Goal: Transaction & Acquisition: Purchase product/service

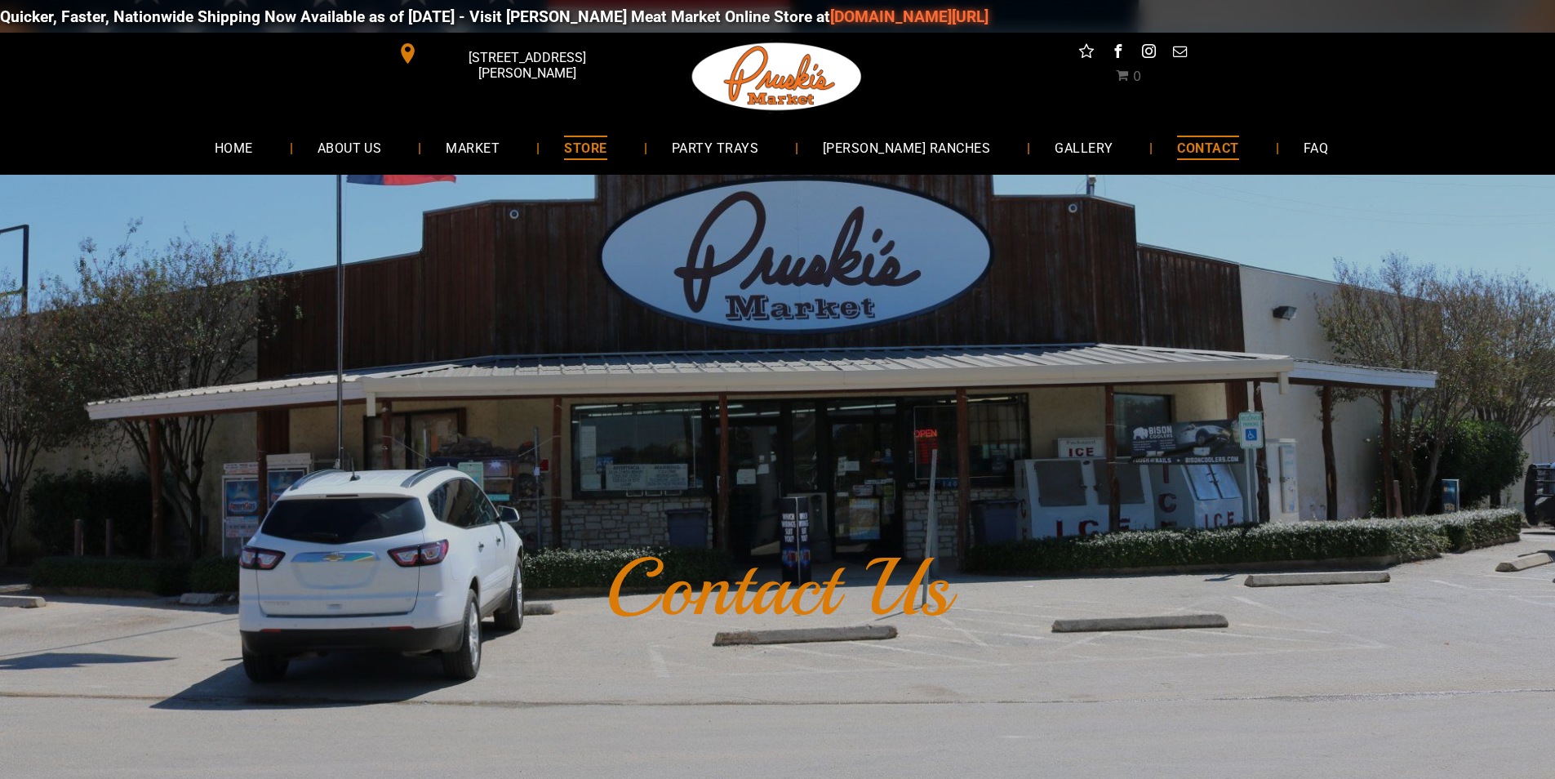
click at [631, 134] on link "STORE" at bounding box center [584, 147] width 91 height 43
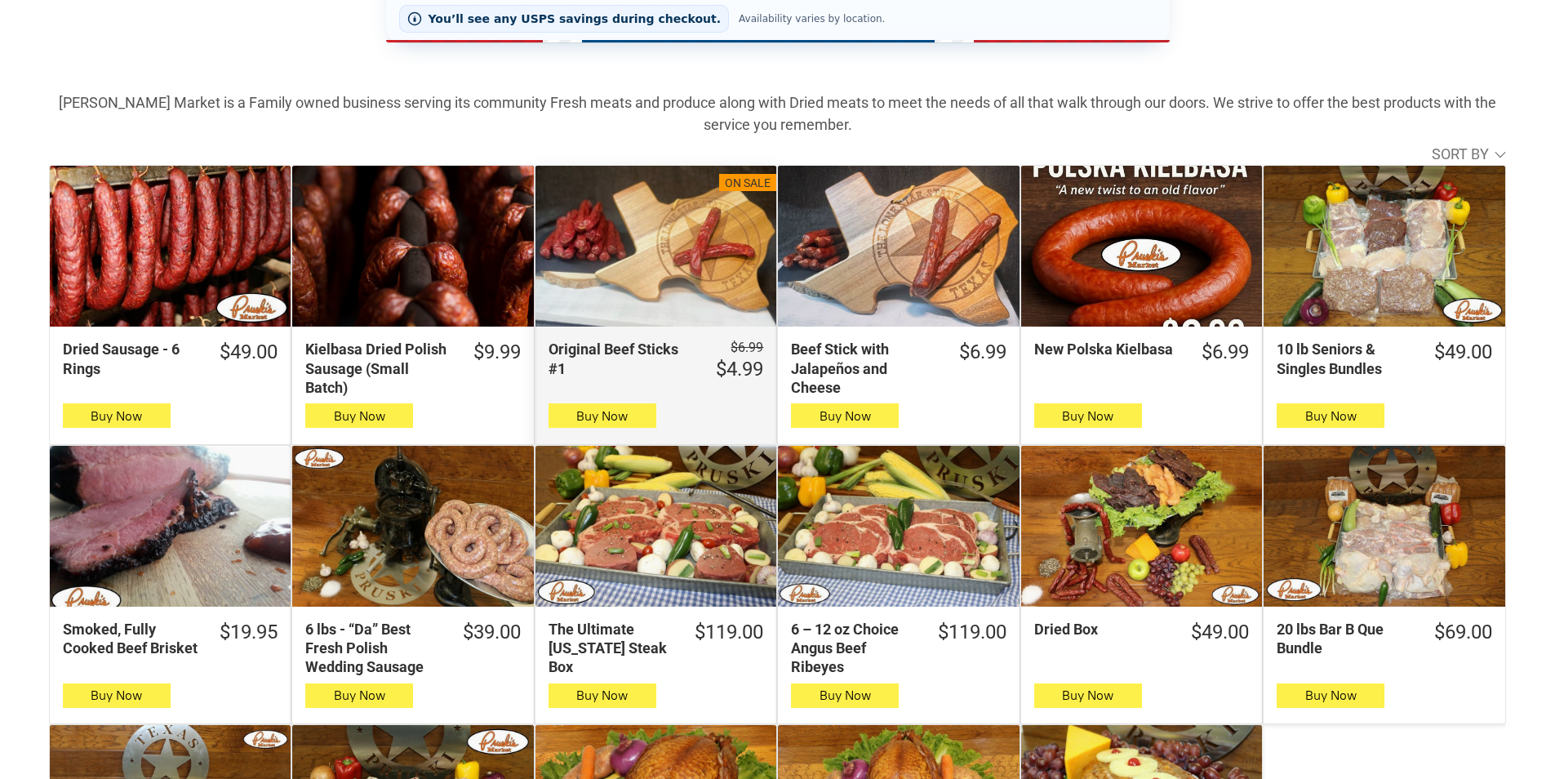
scroll to position [735, 0]
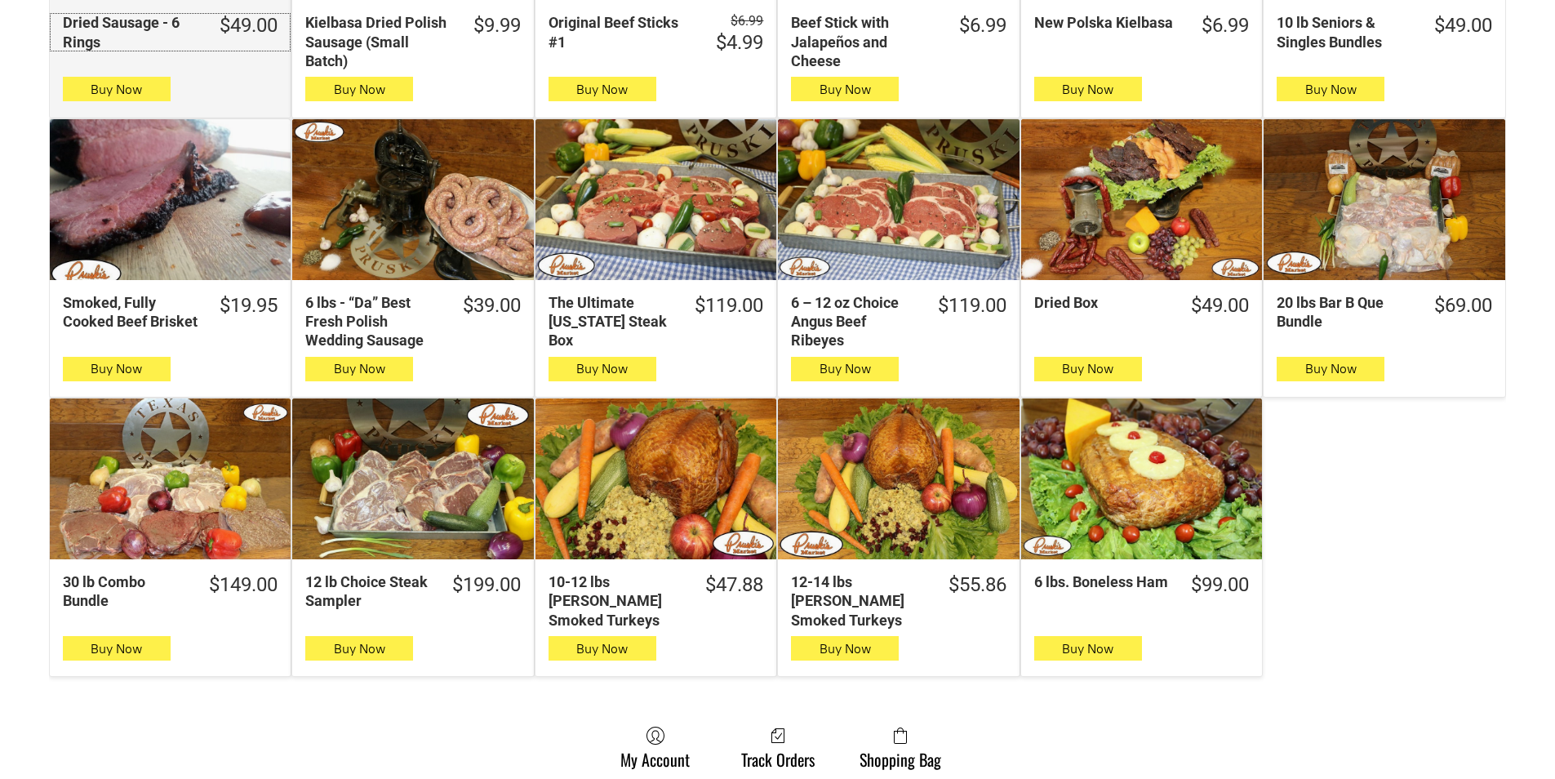
click at [242, 29] on div "$49.00" at bounding box center [249, 25] width 58 height 25
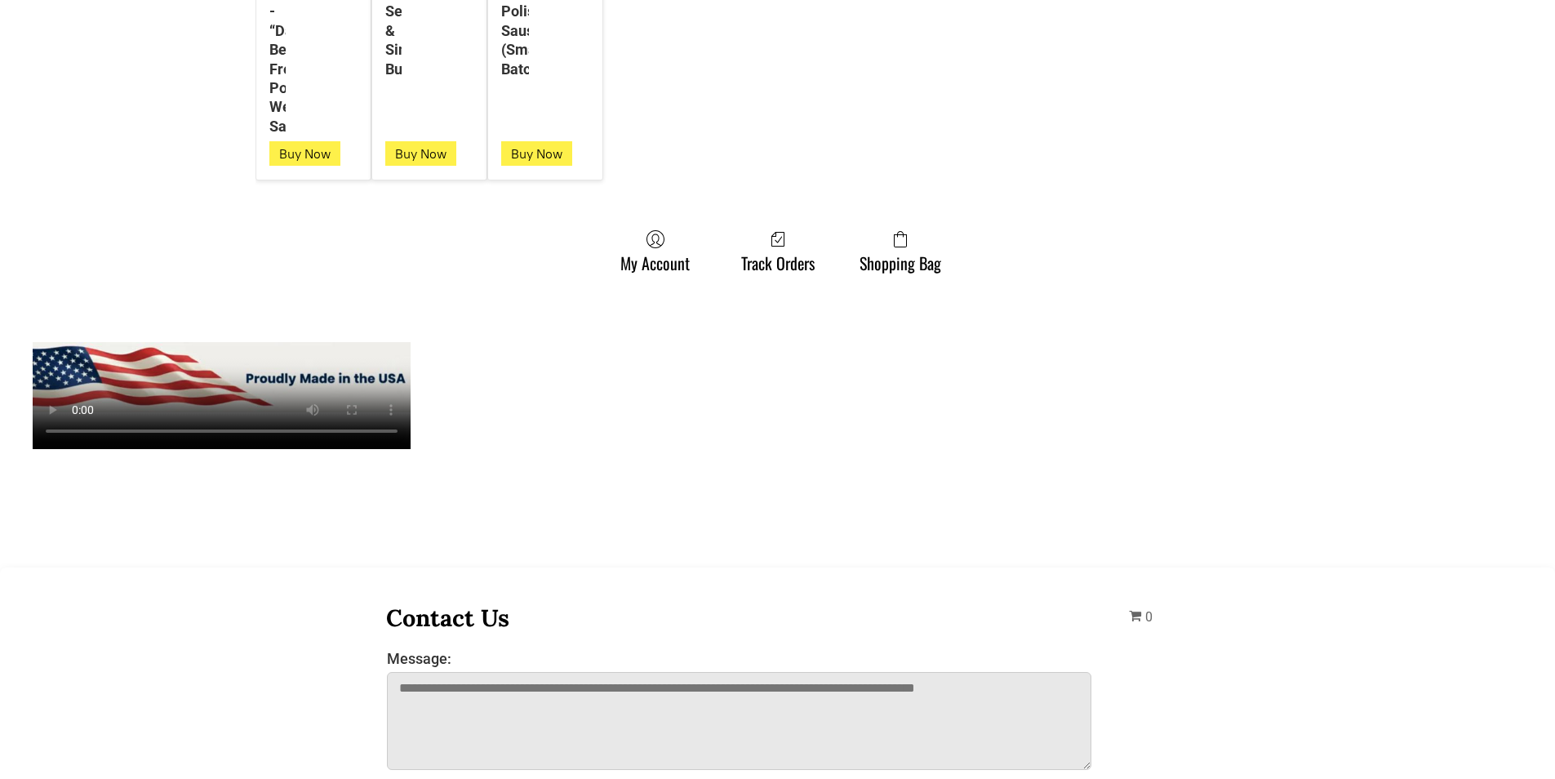
scroll to position [4652, 0]
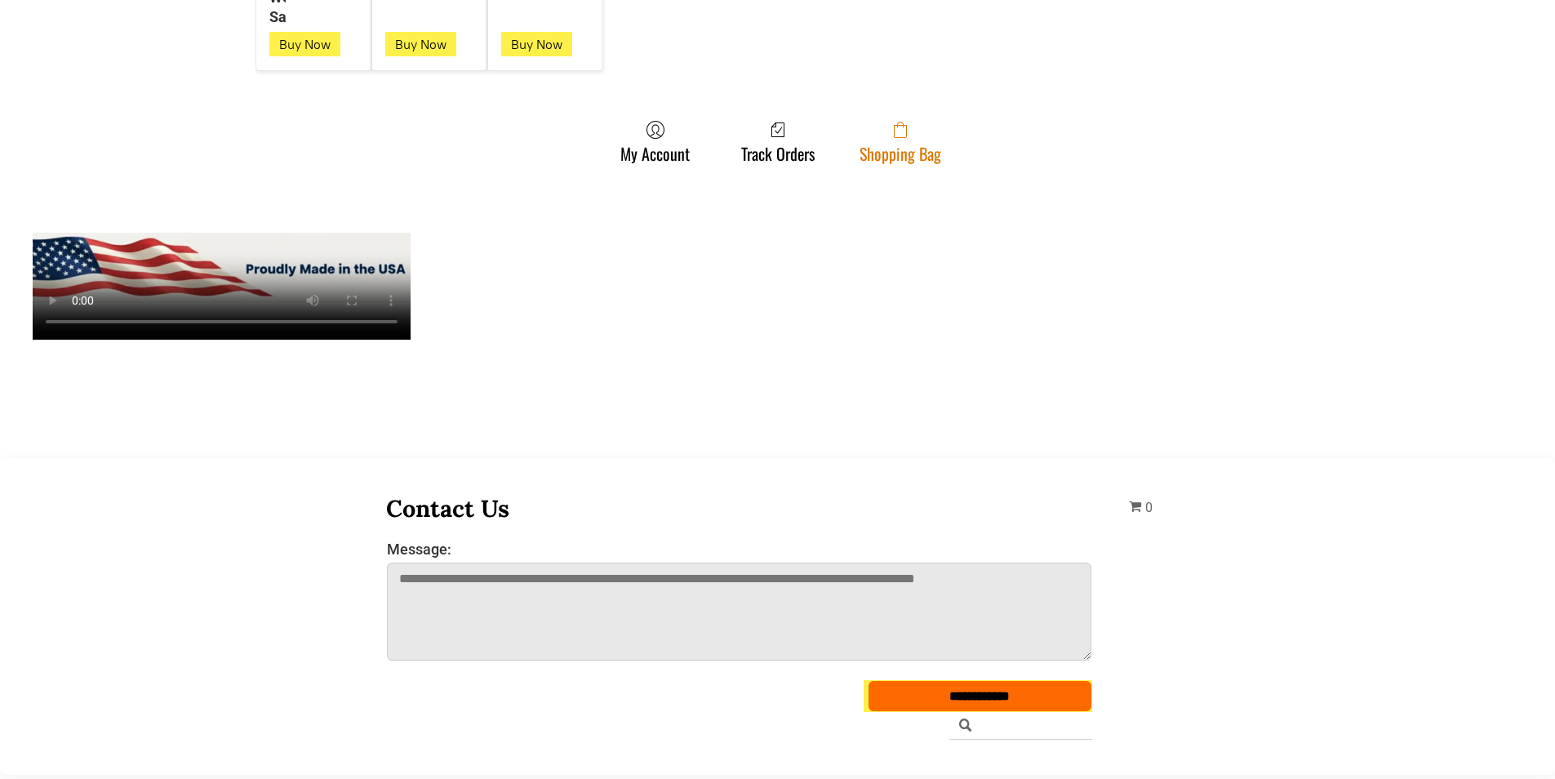
click at [899, 151] on link "Shopping Bag" at bounding box center [900, 141] width 98 height 43
